Goal: Task Accomplishment & Management: Manage account settings

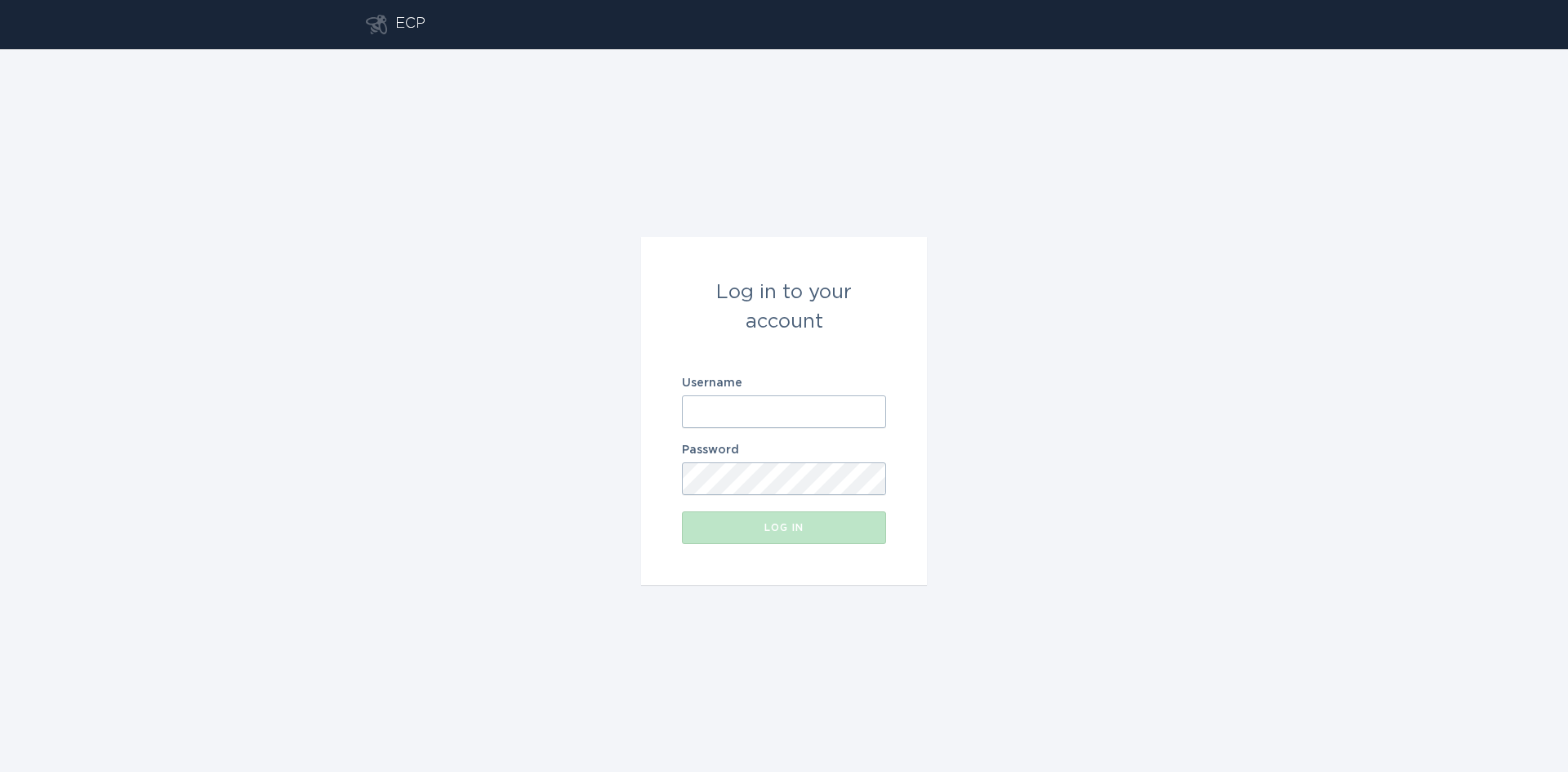
click at [740, 408] on input "Username" at bounding box center [784, 412] width 204 height 33
type input "[EMAIL_ADDRESS][DOMAIN_NAME]"
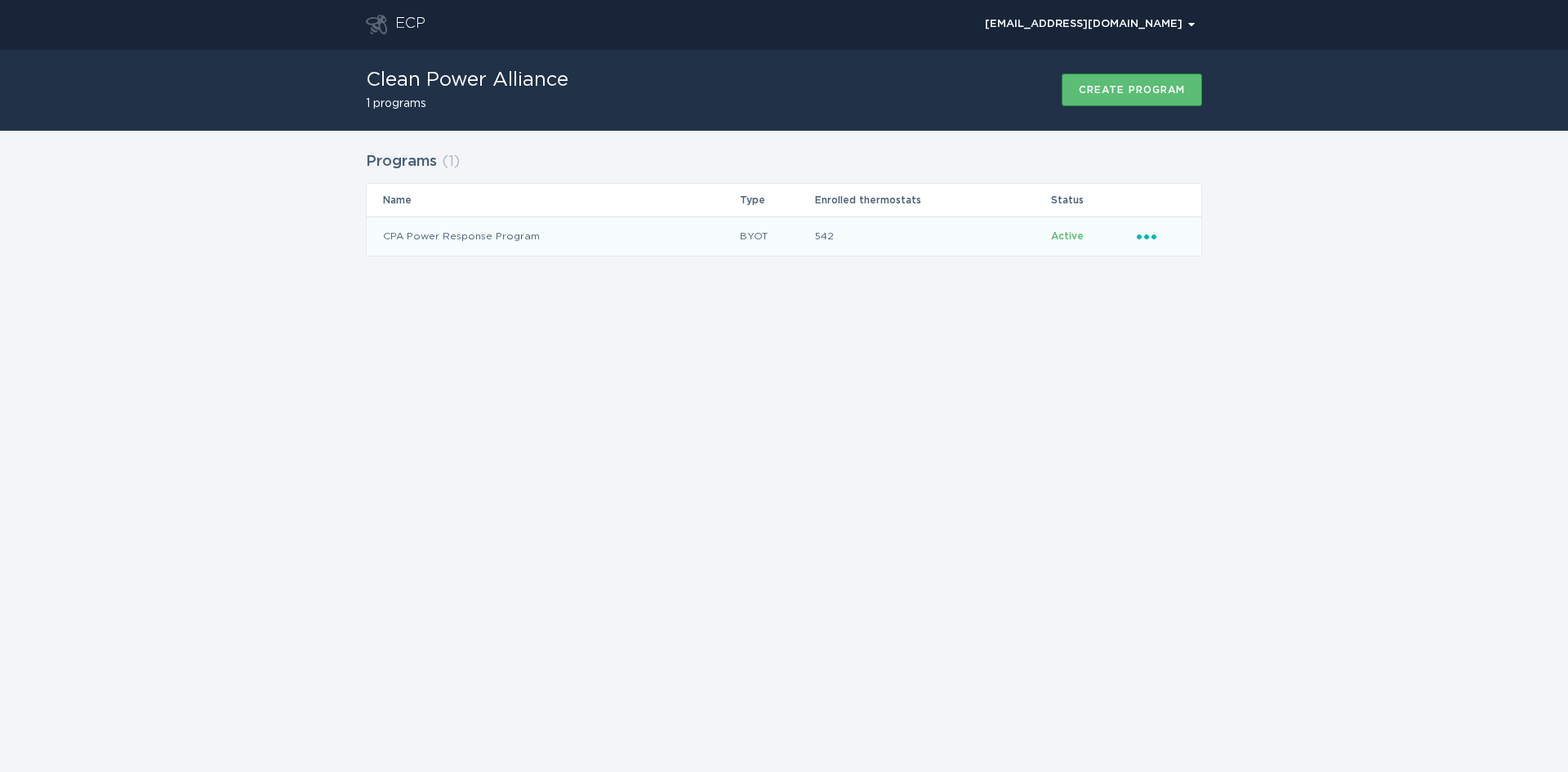
click at [1153, 233] on icon "Ellipsis" at bounding box center [1148, 234] width 22 height 14
click at [1213, 305] on div "Remove thermostat" at bounding box center [1222, 302] width 170 height 38
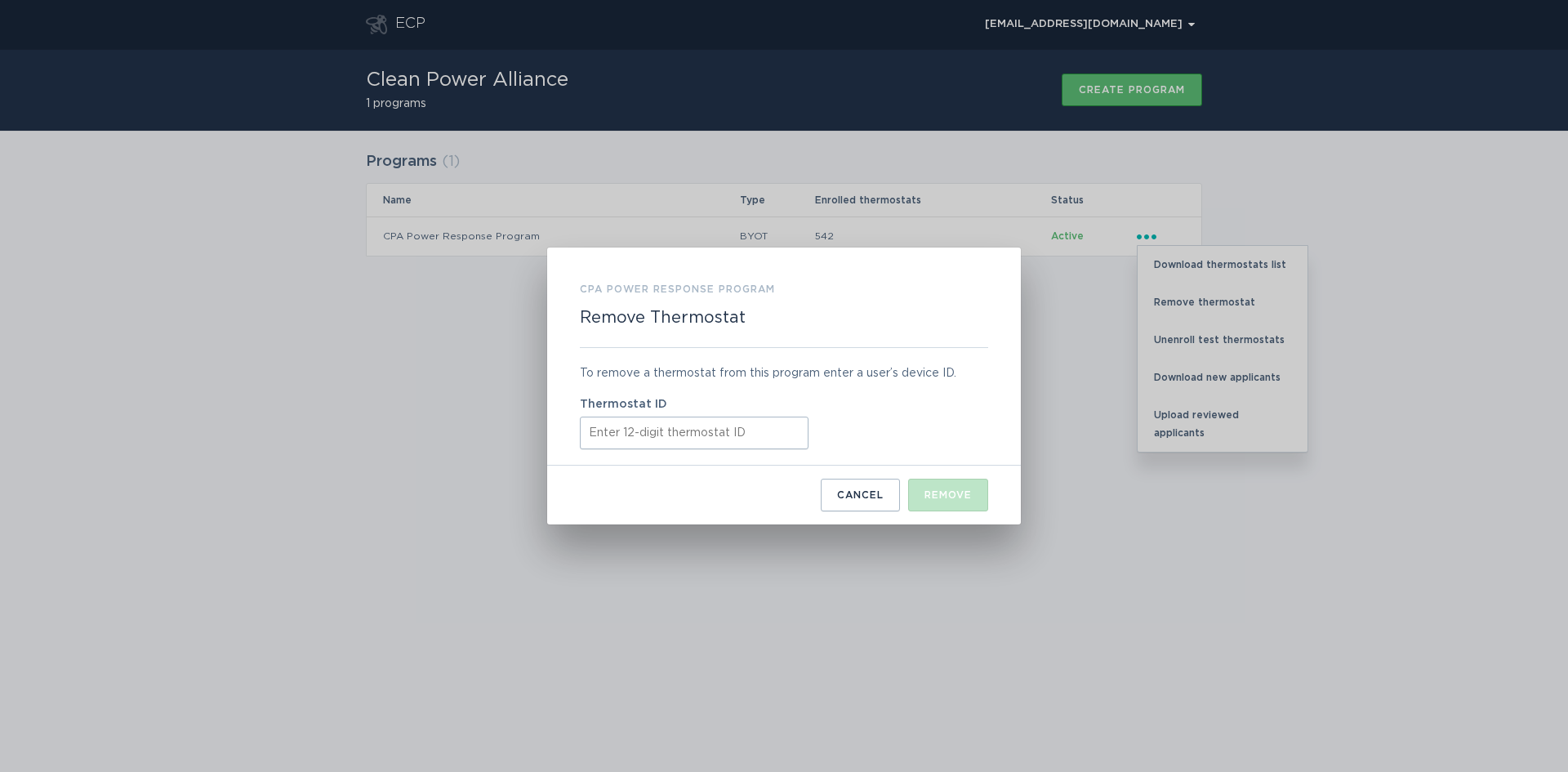
click at [638, 434] on input "Thermostat ID" at bounding box center [694, 433] width 229 height 33
paste input "416490223096"
click at [950, 497] on div "Remove" at bounding box center [948, 496] width 48 height 10
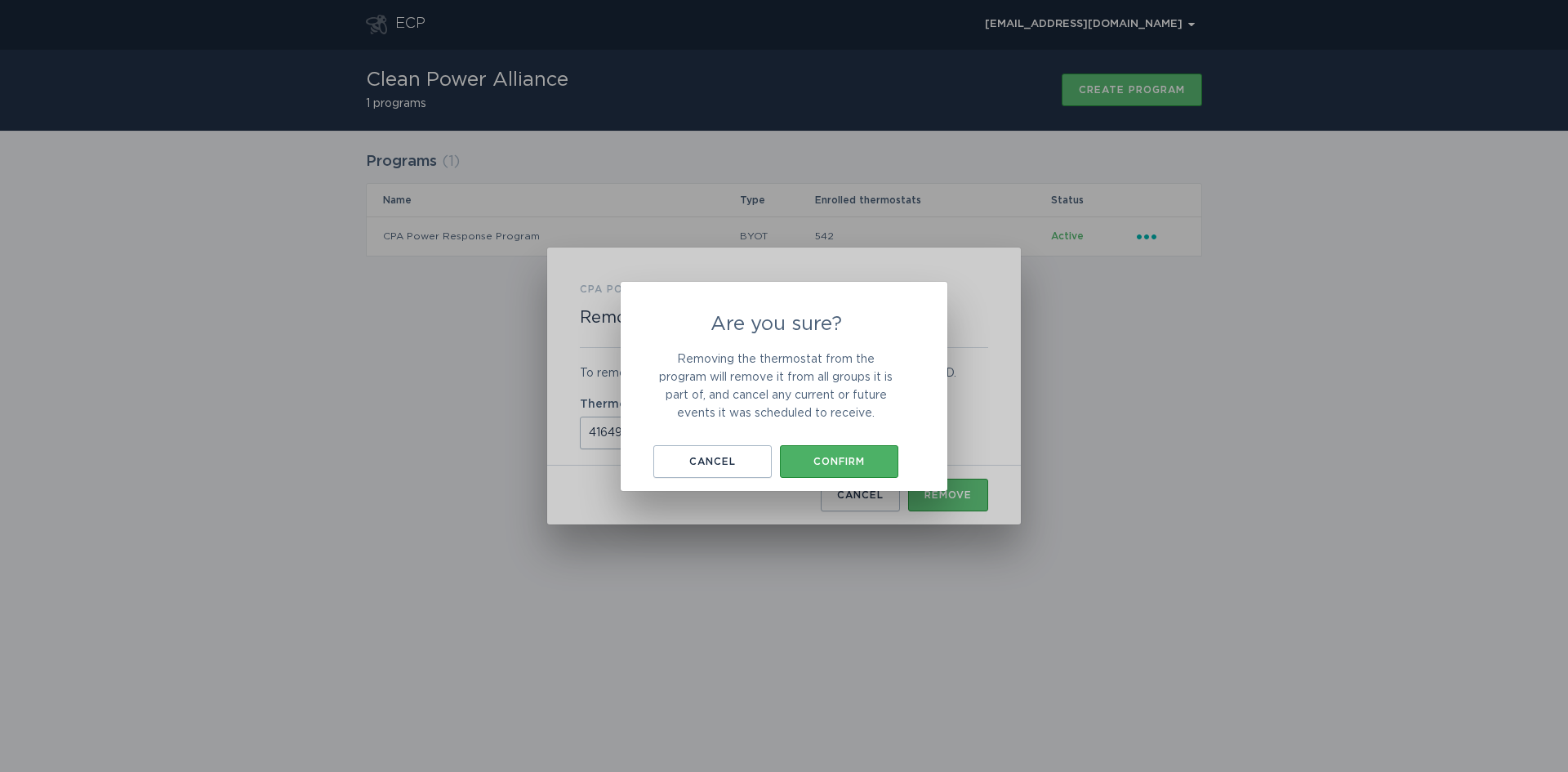
click at [858, 457] on div "Confirm" at bounding box center [839, 461] width 102 height 10
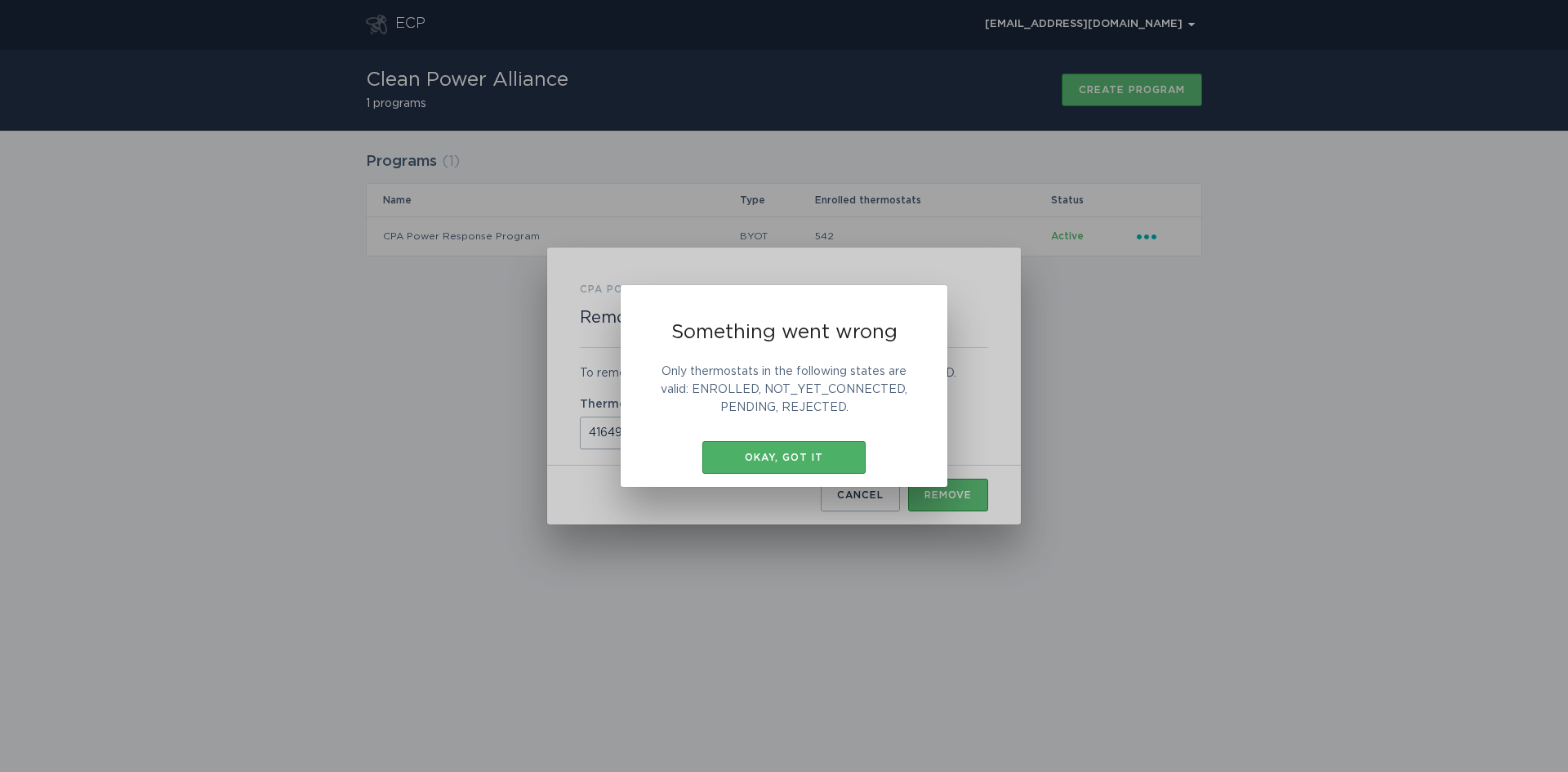
click at [811, 462] on div "Okay, got it" at bounding box center [784, 458] width 147 height 10
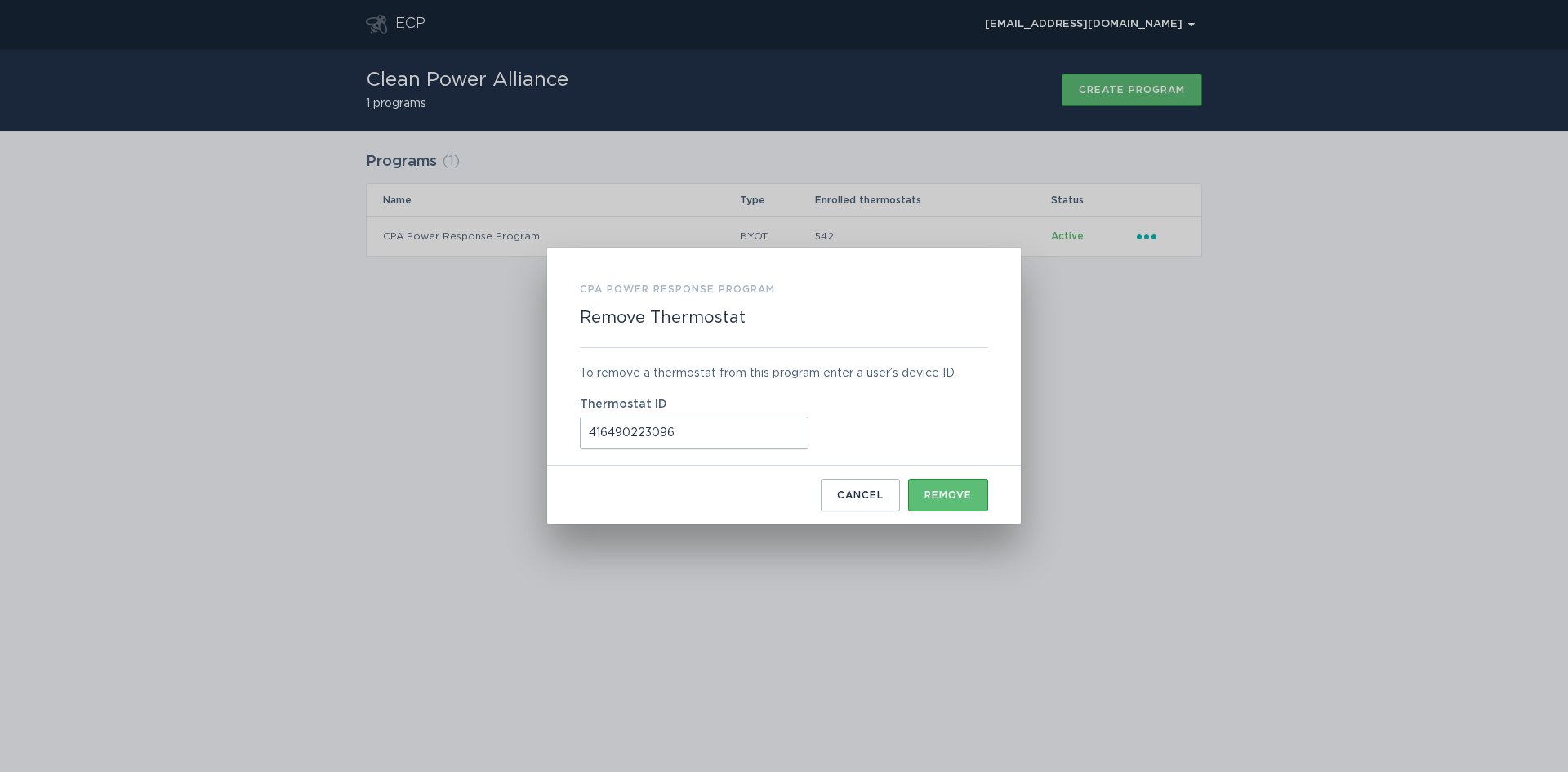
drag, startPoint x: 678, startPoint y: 429, endPoint x: 530, endPoint y: 425, distance: 148.1
click at [530, 425] on div "CPA Power Response Program Remove Thermostat To remove a thermostat from this p…" at bounding box center [784, 386] width 1568 height 772
paste input "531657470369"
type input "531657470369"
click at [943, 500] on div "Remove" at bounding box center [948, 496] width 48 height 10
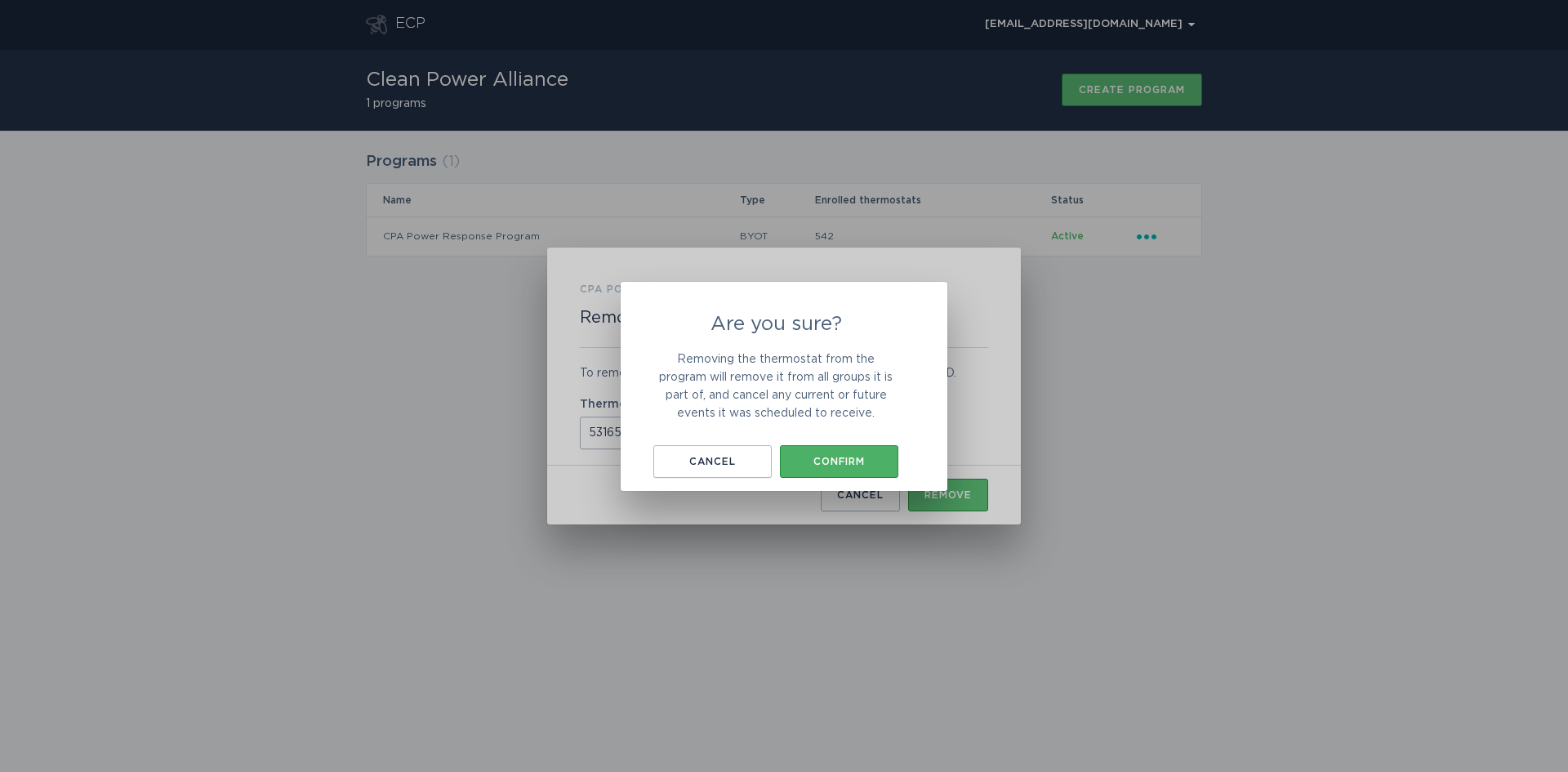
click at [867, 471] on button "Confirm" at bounding box center [839, 461] width 119 height 33
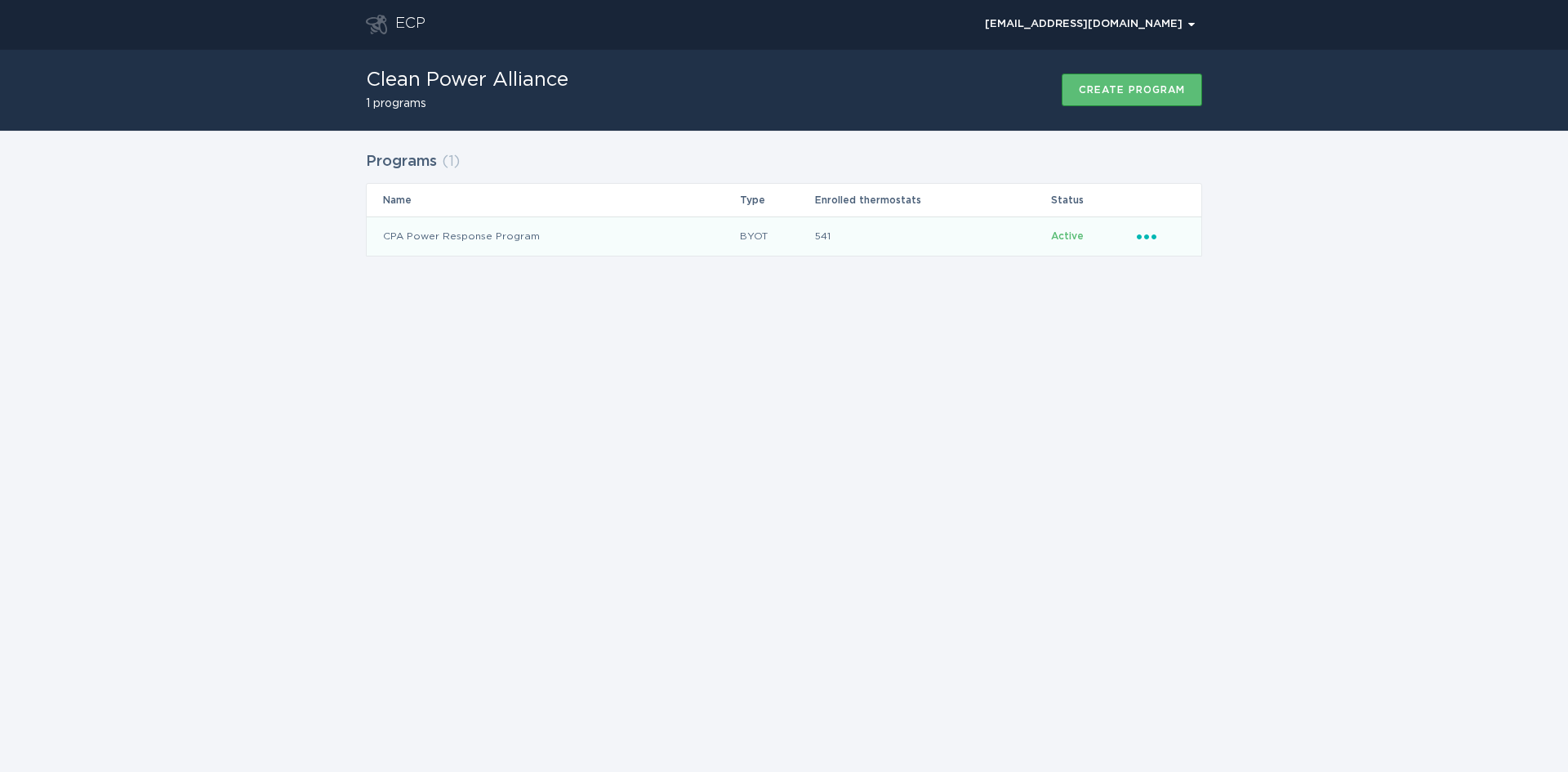
click at [1150, 236] on icon "Ellipsis" at bounding box center [1148, 234] width 22 height 14
click at [1181, 300] on div "Remove thermostat" at bounding box center [1222, 302] width 170 height 38
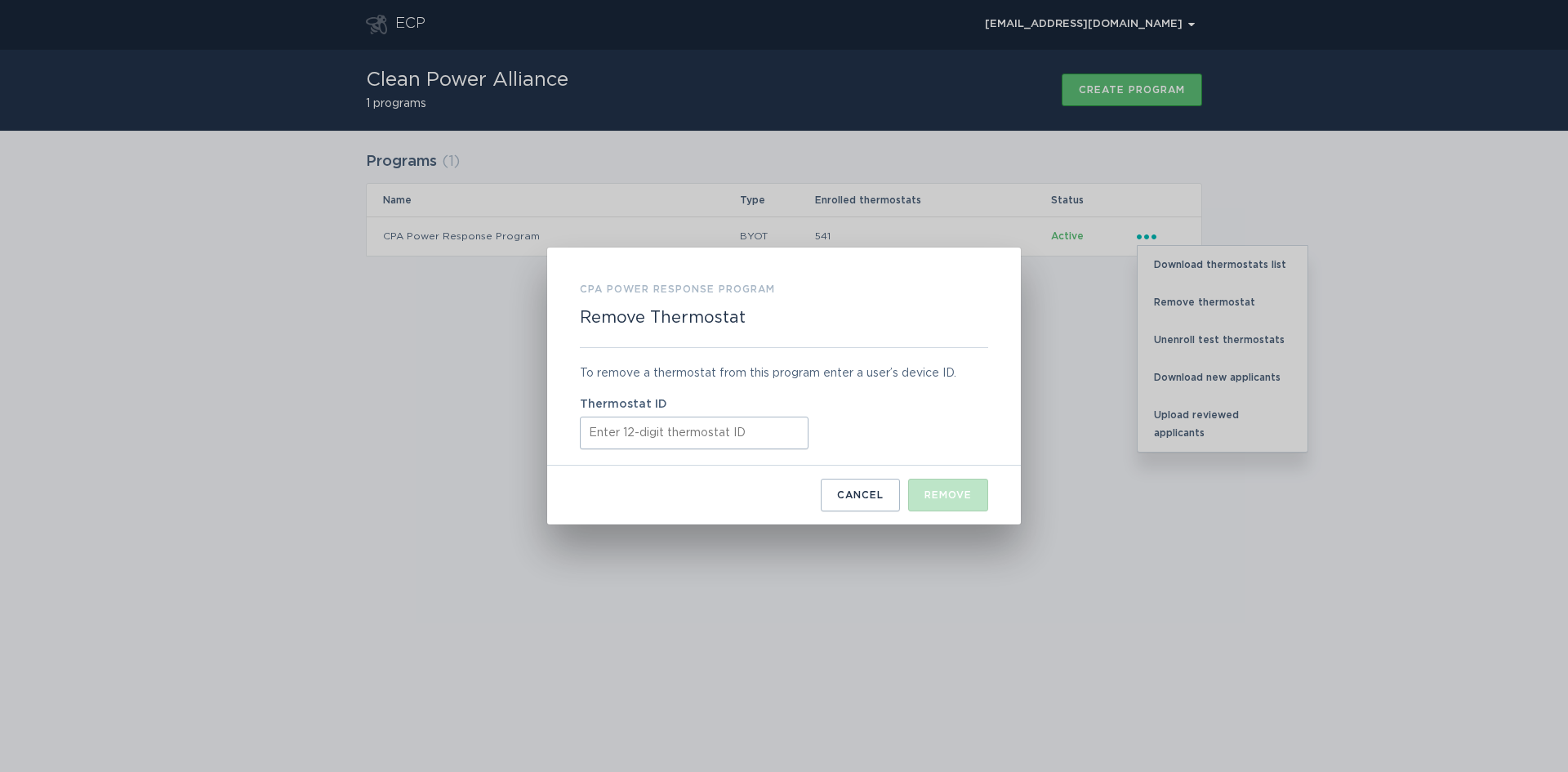
click at [629, 433] on input "Thermostat ID" at bounding box center [694, 433] width 229 height 33
paste input "531655494707"
type input "531655494707"
click at [966, 496] on div "Remove" at bounding box center [948, 496] width 48 height 10
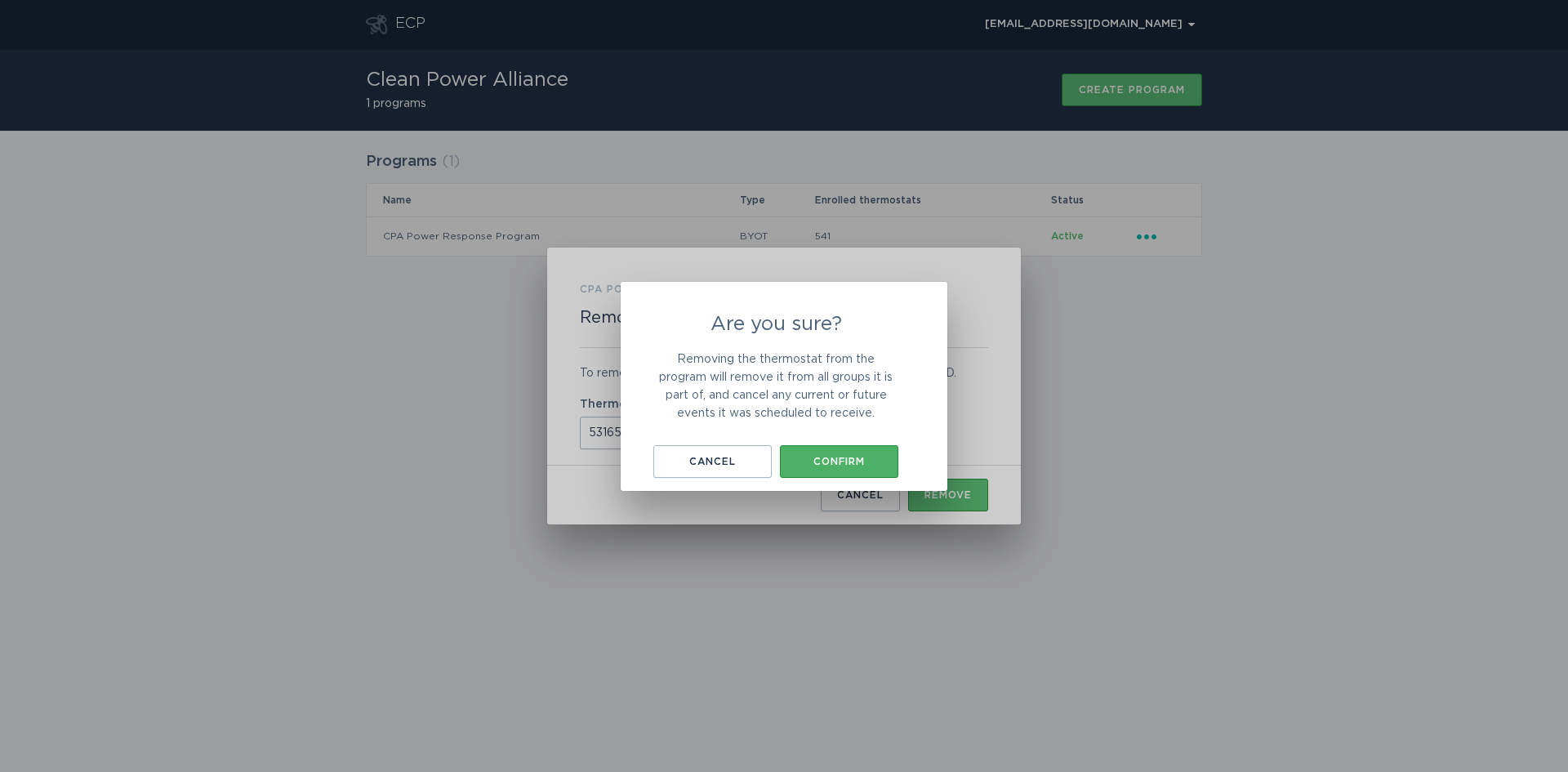
click at [843, 463] on div "Confirm" at bounding box center [839, 461] width 102 height 10
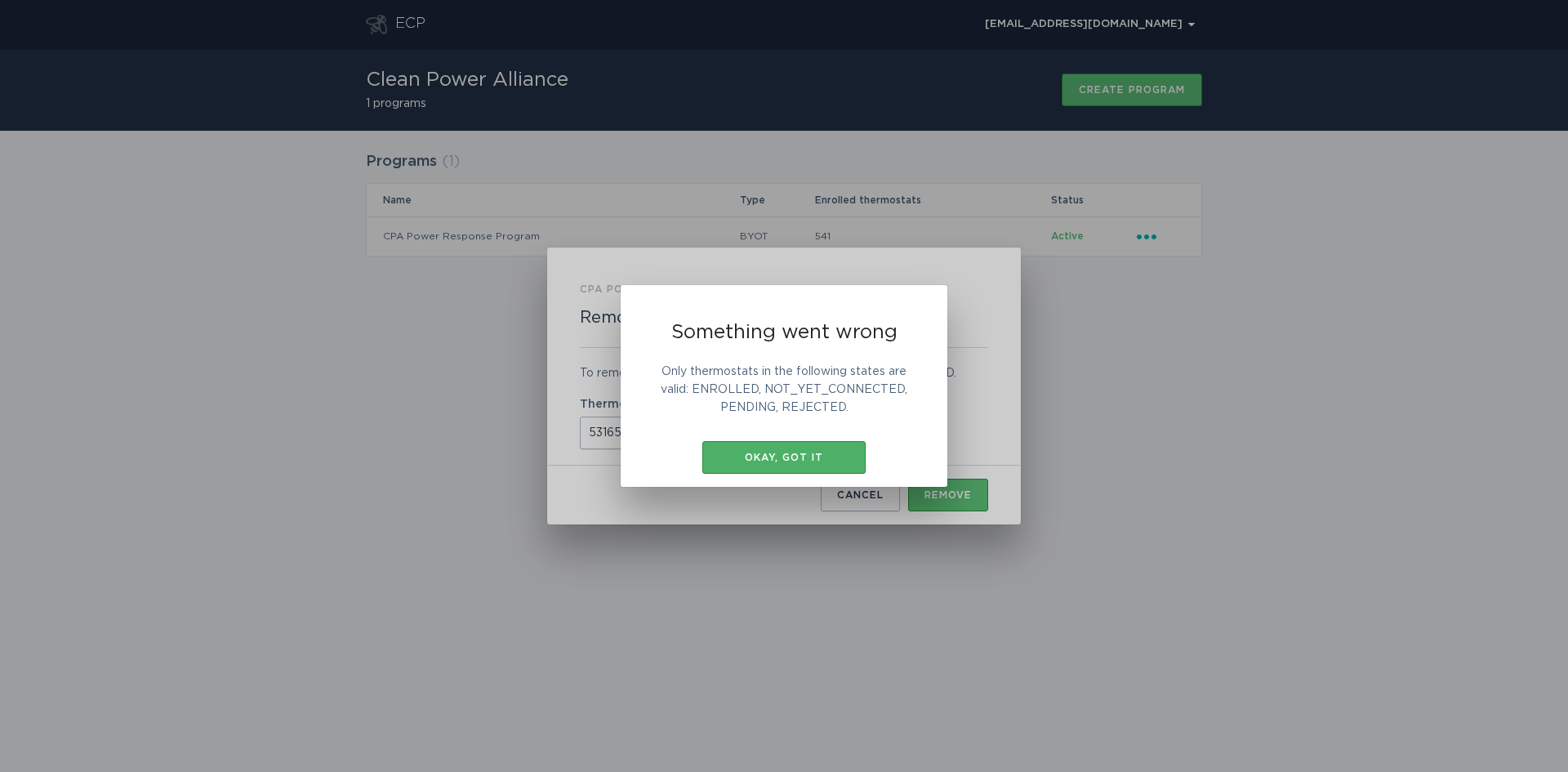
click at [779, 450] on button "Okay, got it" at bounding box center [784, 458] width 164 height 33
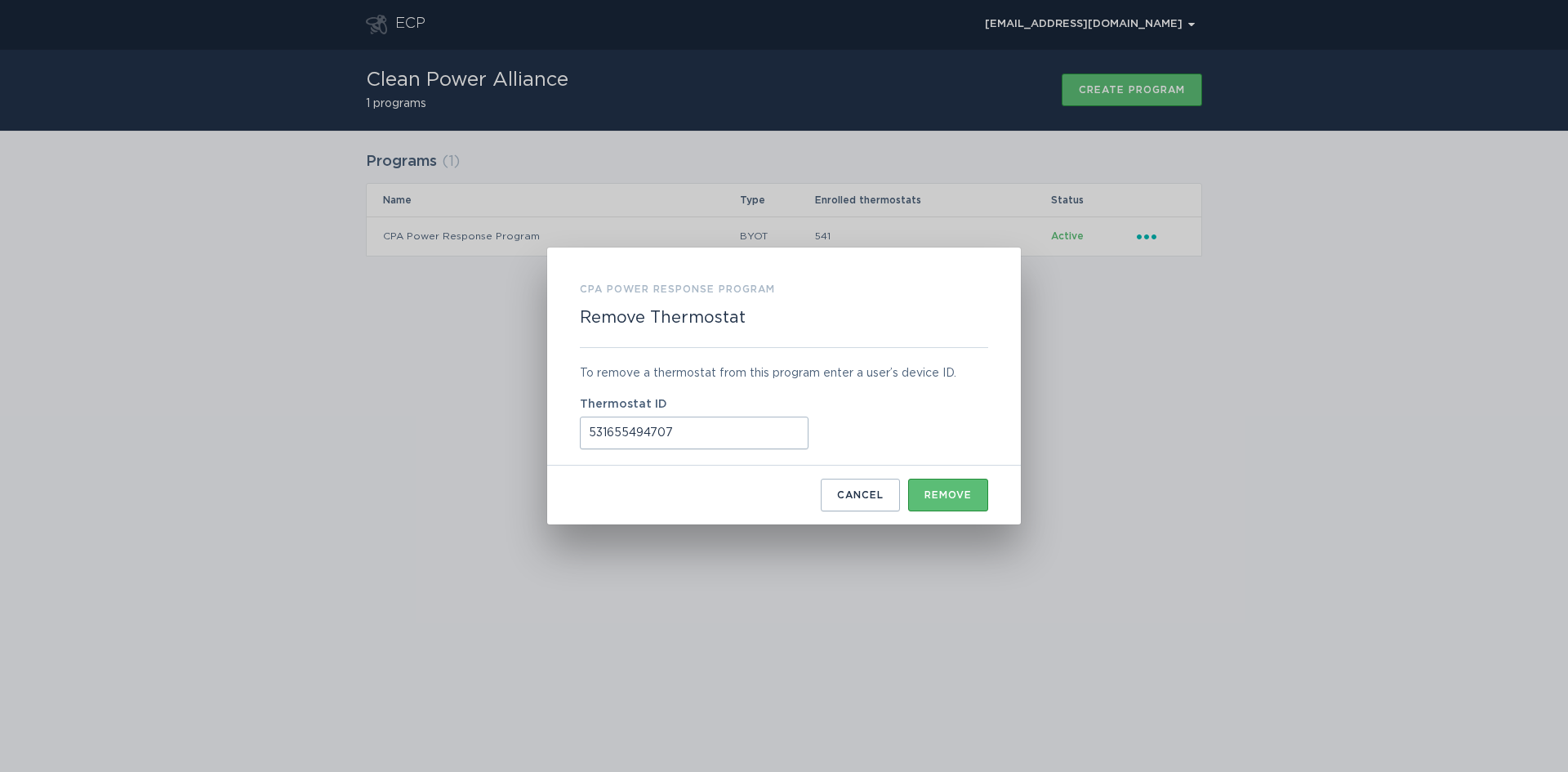
click at [871, 497] on div "Cancel" at bounding box center [860, 496] width 47 height 10
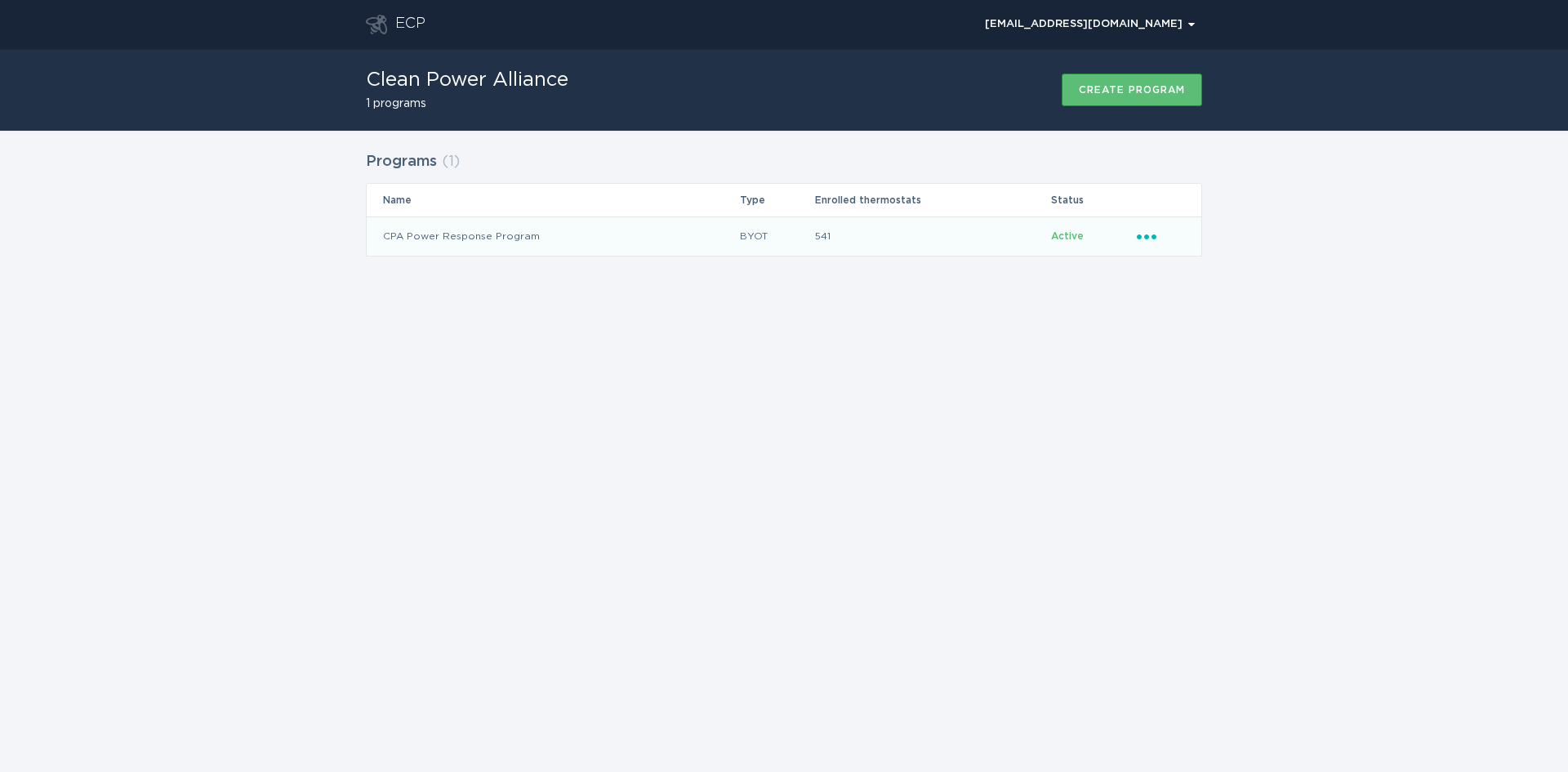
click at [1136, 239] on td "Ellipsis" at bounding box center [1168, 236] width 65 height 39
click at [1142, 234] on icon "Ellipsis" at bounding box center [1148, 234] width 22 height 14
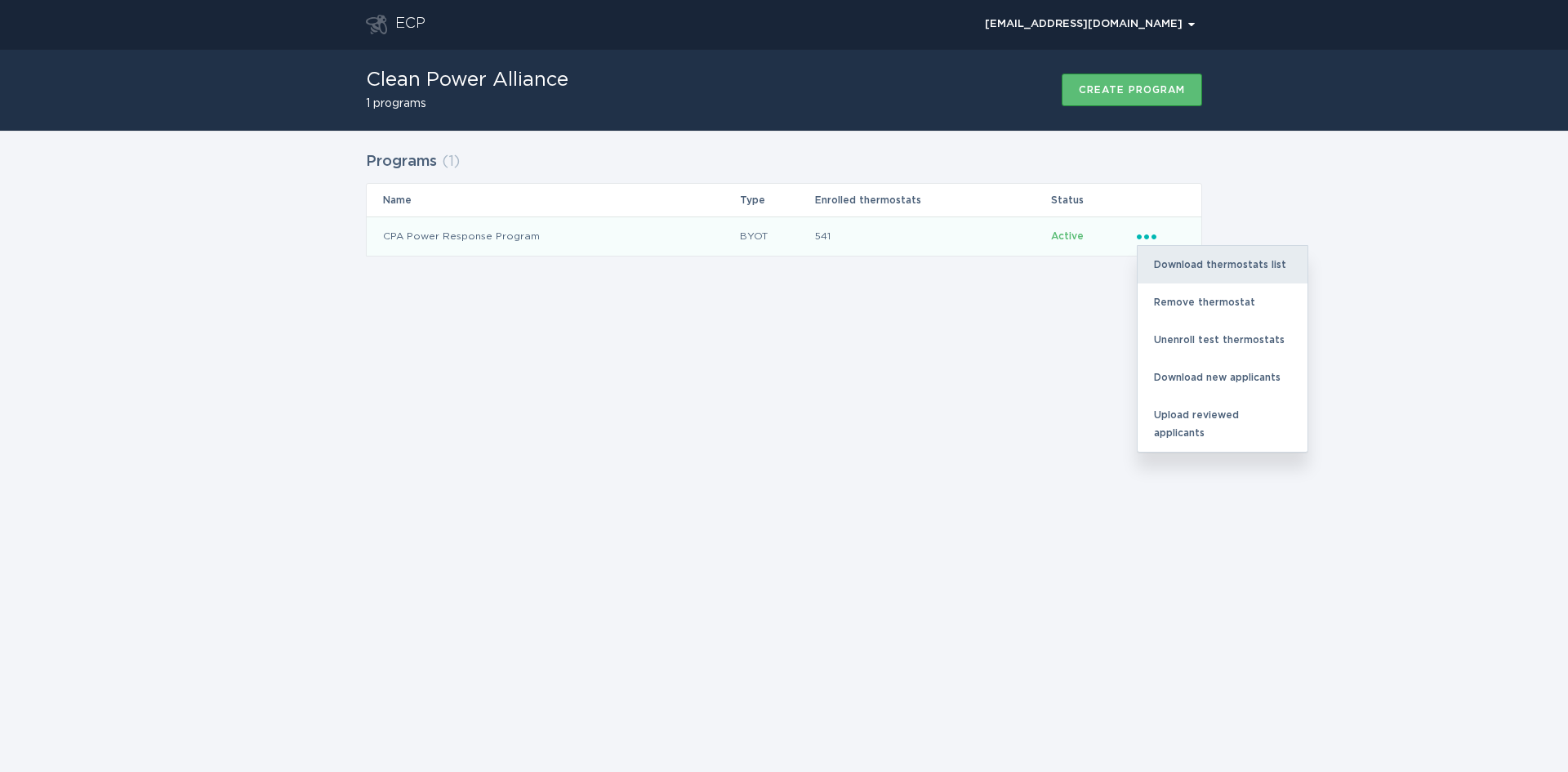
click at [1182, 269] on div "Download thermostats list" at bounding box center [1222, 265] width 170 height 38
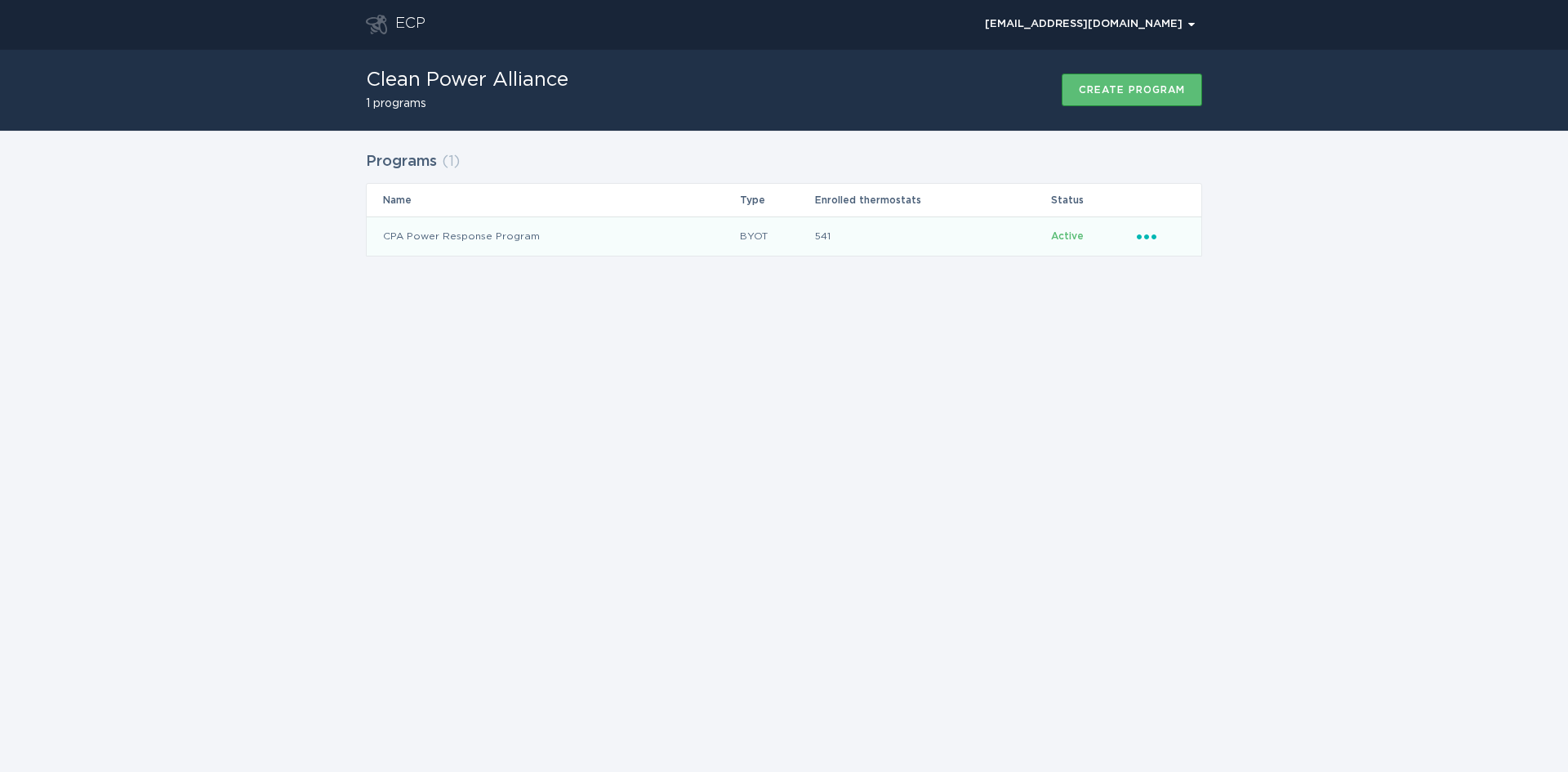
click at [1149, 236] on icon "Popover menu" at bounding box center [1147, 237] width 19 height 5
click at [1190, 303] on div "Remove thermostat" at bounding box center [1222, 302] width 170 height 38
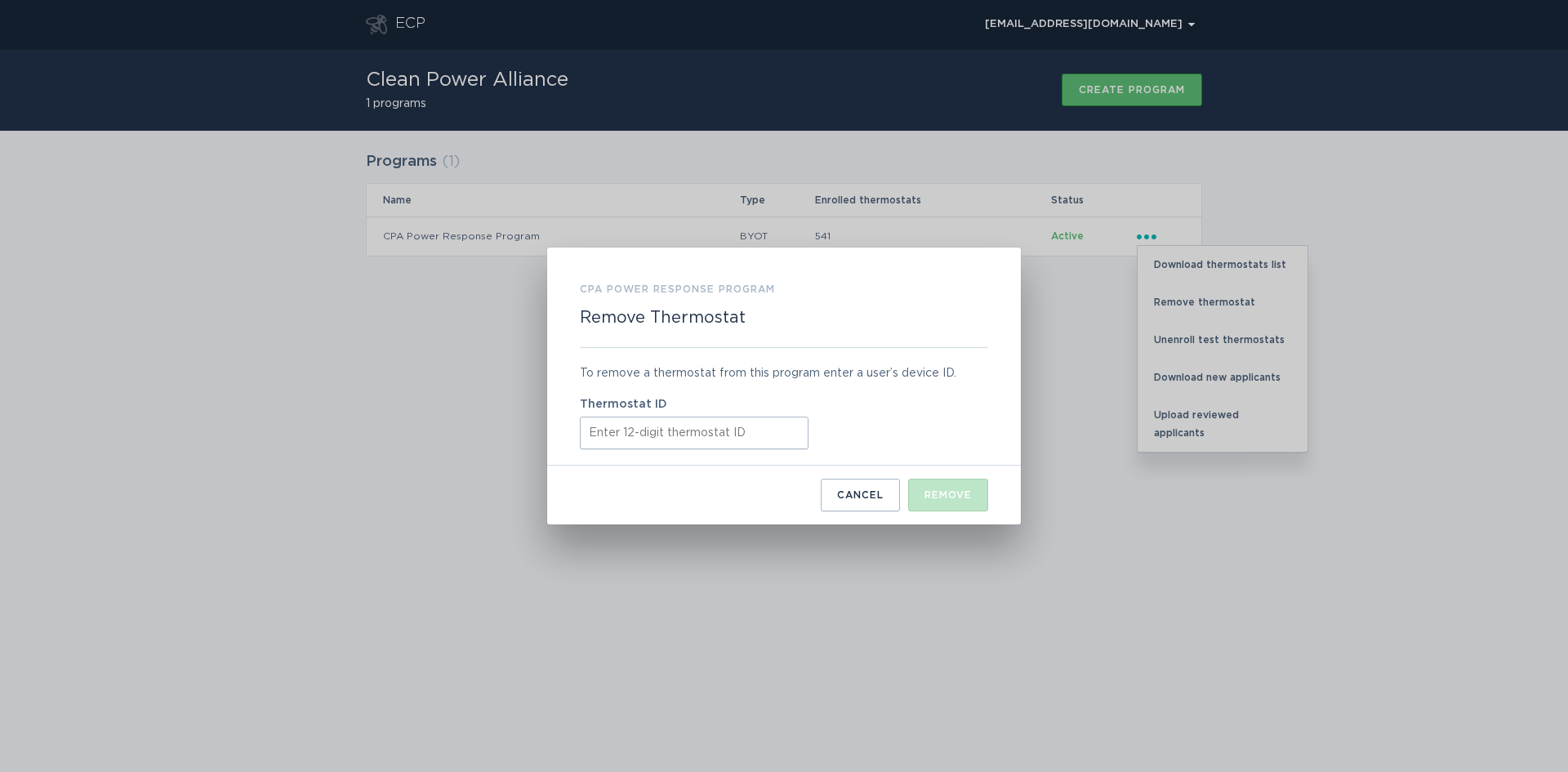
click at [649, 435] on input "Thermostat ID" at bounding box center [694, 433] width 229 height 33
paste input "700448174194"
type input "700448174194"
drag, startPoint x: 523, startPoint y: 429, endPoint x: 458, endPoint y: 429, distance: 65.0
click at [458, 429] on div "CPA Power Response Program Remove Thermostat To remove a thermostat from this p…" at bounding box center [784, 386] width 1568 height 772
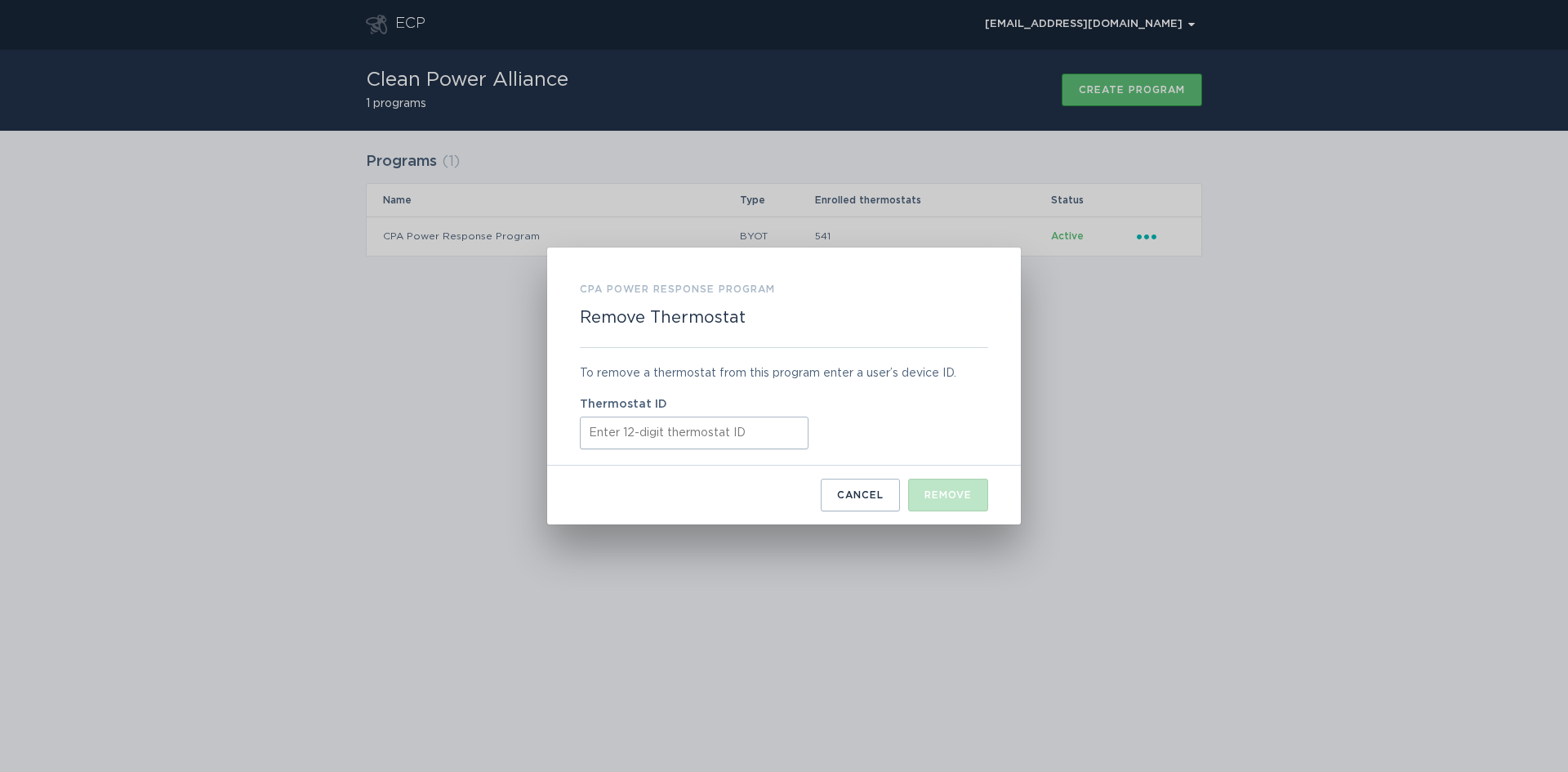
click at [615, 437] on input "Thermostat ID" at bounding box center [694, 433] width 229 height 33
paste input "531694378235"
type input "531694378235"
click at [958, 496] on div "Remove" at bounding box center [948, 496] width 48 height 10
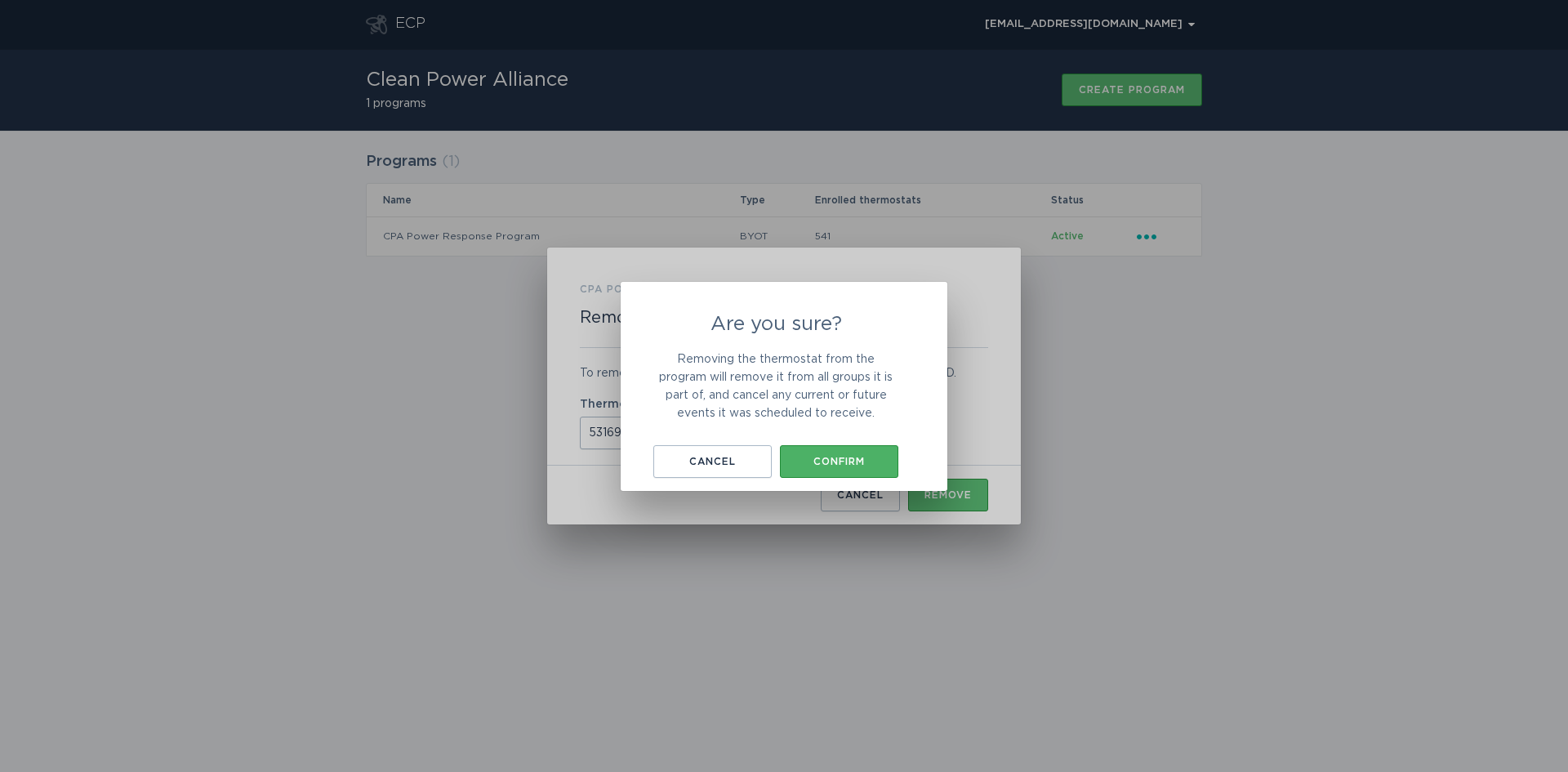
click at [822, 450] on button "Confirm" at bounding box center [839, 461] width 119 height 33
